Goal: Navigation & Orientation: Find specific page/section

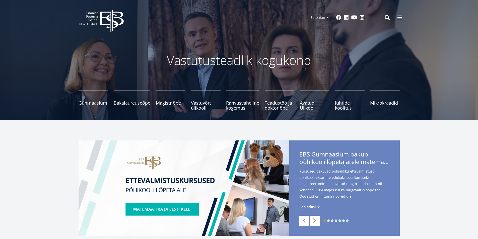
click at [398, 19] on span at bounding box center [399, 17] width 5 height 5
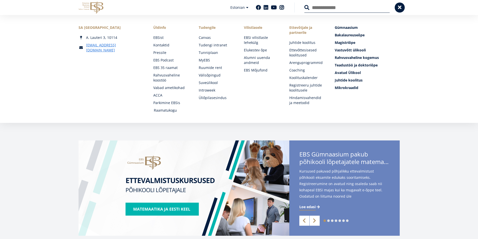
click at [173, 111] on link "Raamatukogu" at bounding box center [171, 110] width 35 height 5
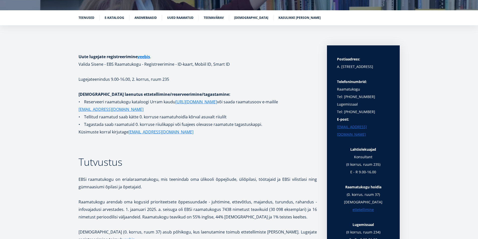
scroll to position [100, 0]
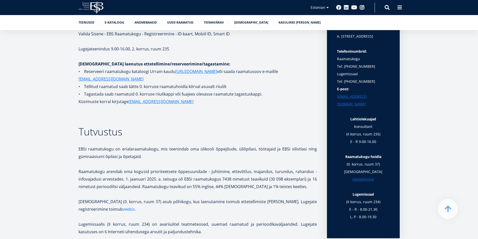
click at [123, 209] on link "veebis" at bounding box center [129, 209] width 12 height 8
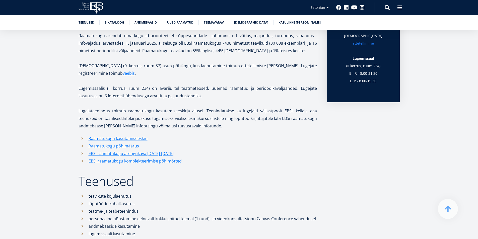
scroll to position [326, 0]
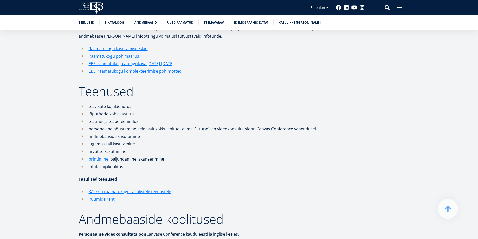
click at [108, 197] on link "Ruumide rent" at bounding box center [102, 199] width 26 height 8
click at [89, 7] on icon at bounding box center [86, 6] width 5 height 1
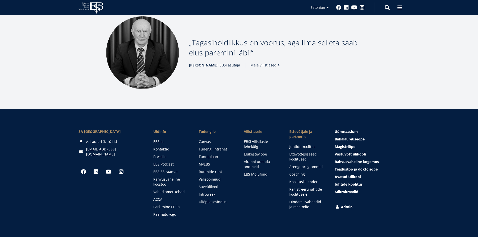
scroll to position [663, 0]
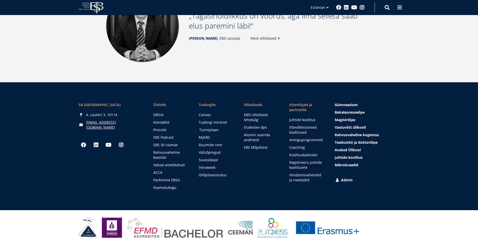
click at [213, 127] on link "Tunniplaan" at bounding box center [216, 129] width 35 height 5
